Goal: Check status: Check status

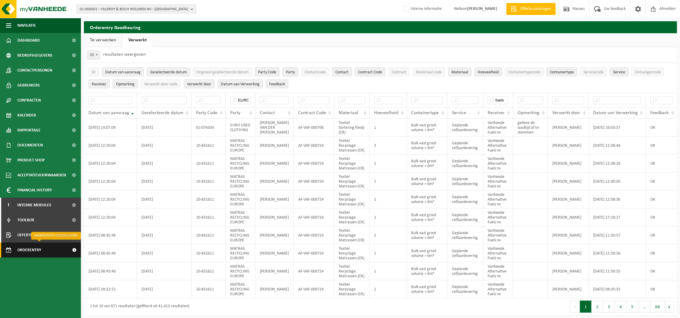
click at [29, 249] on span "Orderentry Goedkeuring" at bounding box center [42, 250] width 50 height 15
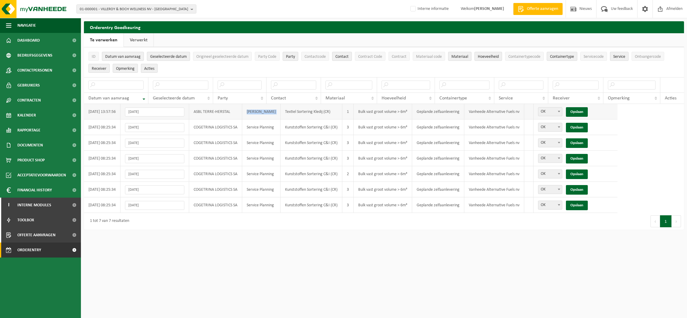
drag, startPoint x: 250, startPoint y: 111, endPoint x: 285, endPoint y: 109, distance: 34.8
click at [285, 109] on tr "[DATE] 13:57:56 26-09-2025 ASBL TERRE-HERSTAL [PERSON_NAME] Textiel Sortering K…" at bounding box center [351, 112] width 534 height 16
drag, startPoint x: 285, startPoint y: 109, endPoint x: 270, endPoint y: 109, distance: 15.0
copy td "[PERSON_NAME]"
click at [143, 37] on link "Verwerkt" at bounding box center [139, 40] width 30 height 14
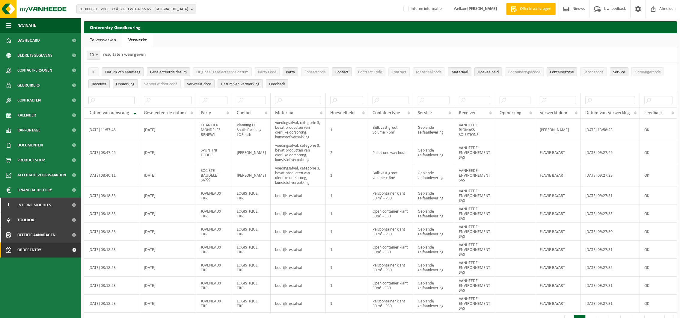
click at [104, 37] on link "Te verwerken" at bounding box center [103, 40] width 38 height 14
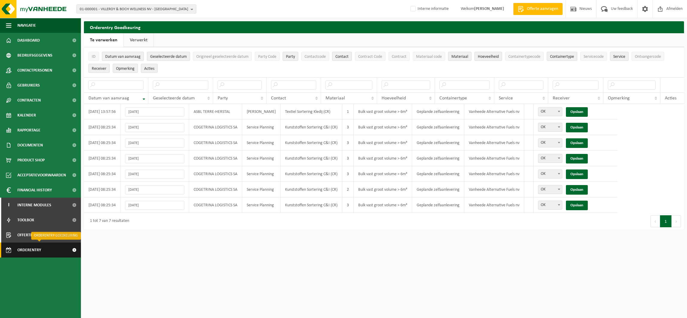
click at [34, 251] on span "Orderentry Goedkeuring" at bounding box center [42, 250] width 50 height 15
